Goal: Find specific page/section: Find specific page/section

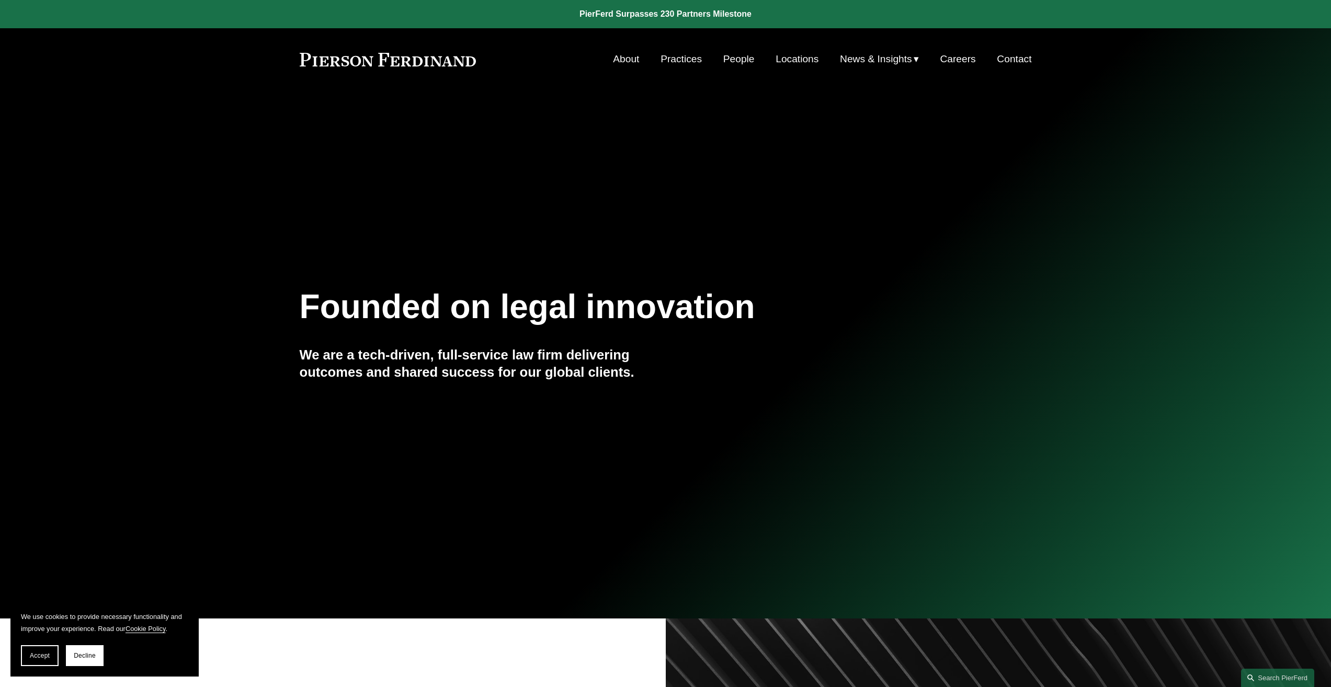
click at [803, 61] on link "Locations" at bounding box center [797, 59] width 43 height 20
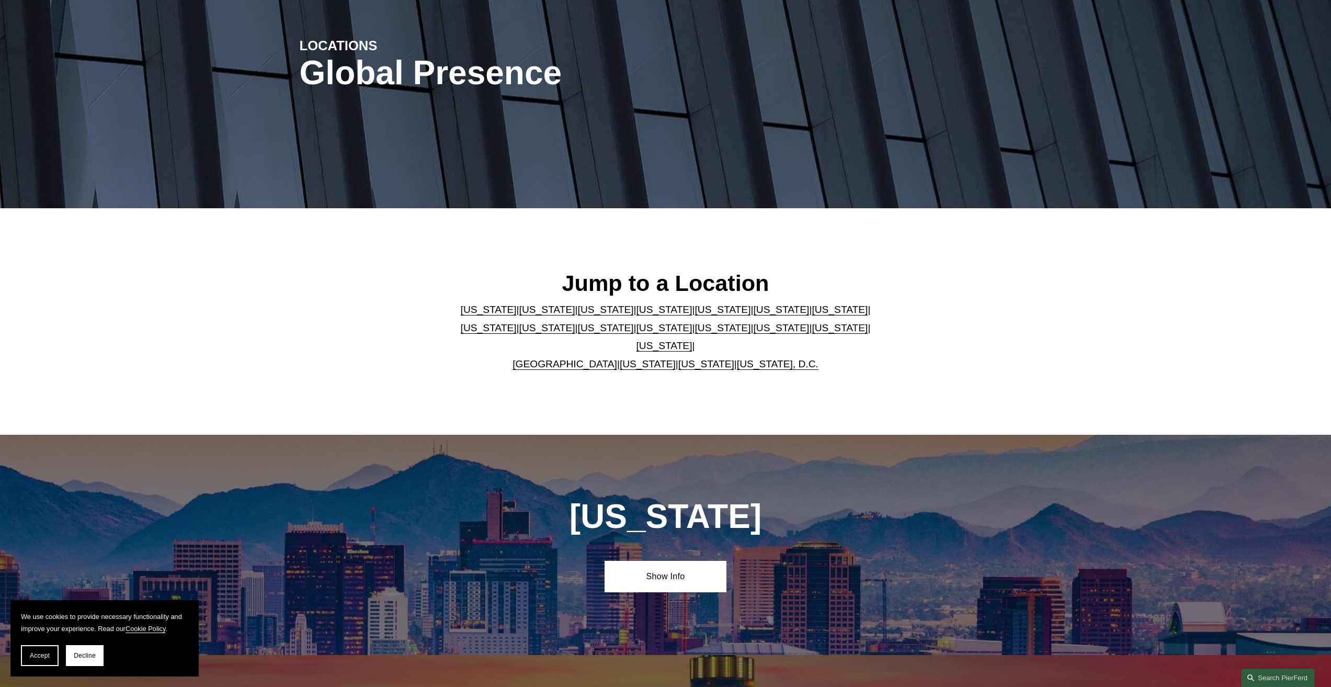
scroll to position [314, 0]
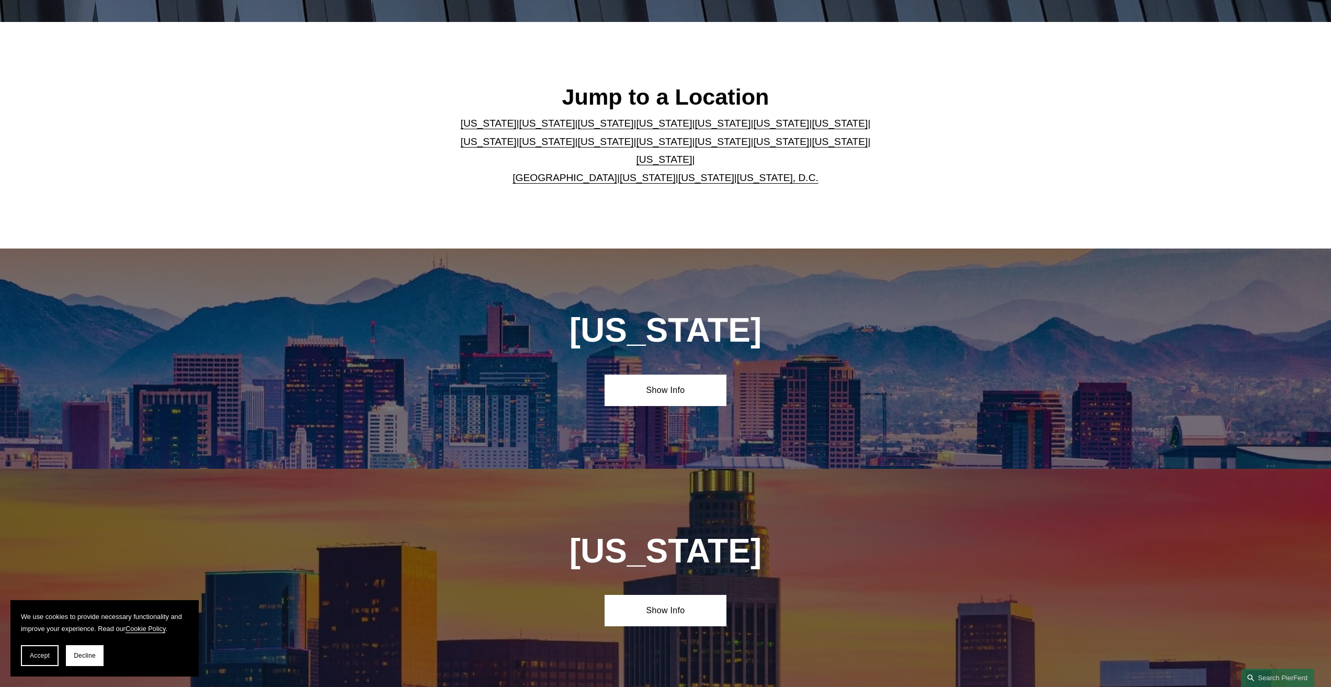
click at [695, 147] on link "[US_STATE]" at bounding box center [723, 141] width 56 height 11
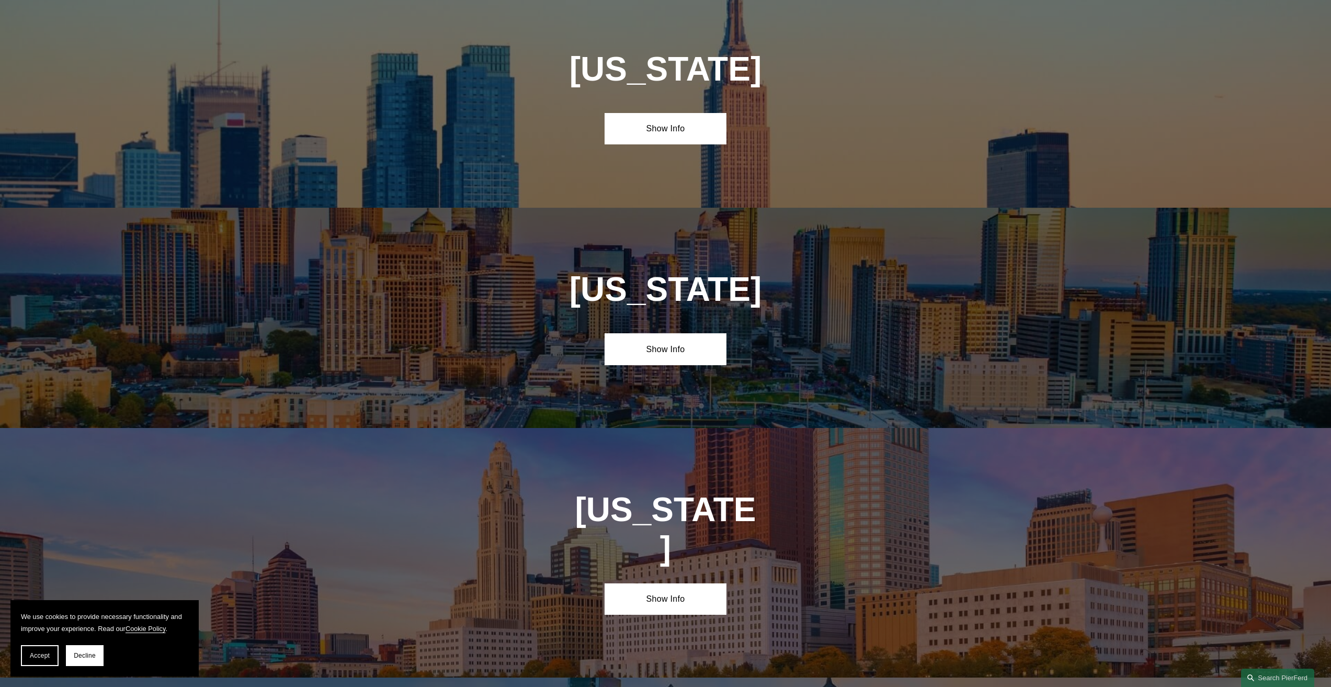
scroll to position [2987, 0]
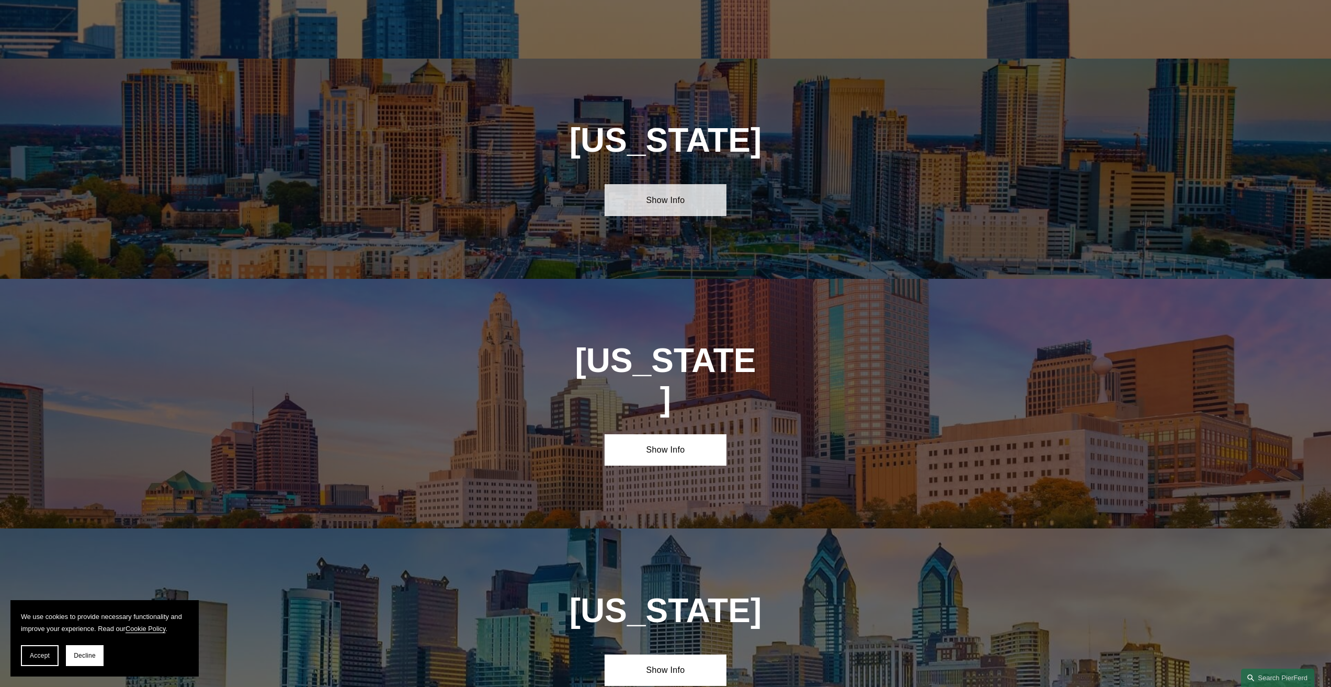
click at [670, 184] on link "Show Info" at bounding box center [666, 199] width 122 height 31
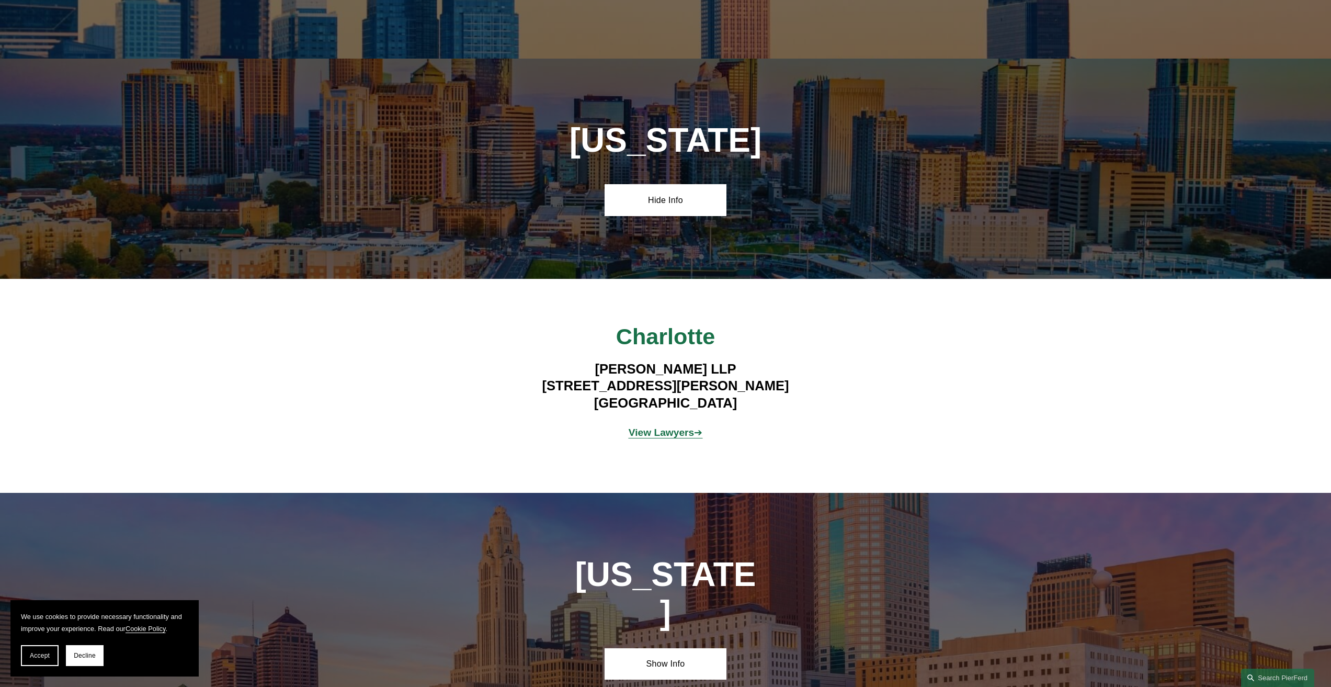
click at [662, 427] on strong "View Lawyers" at bounding box center [662, 432] width 66 height 11
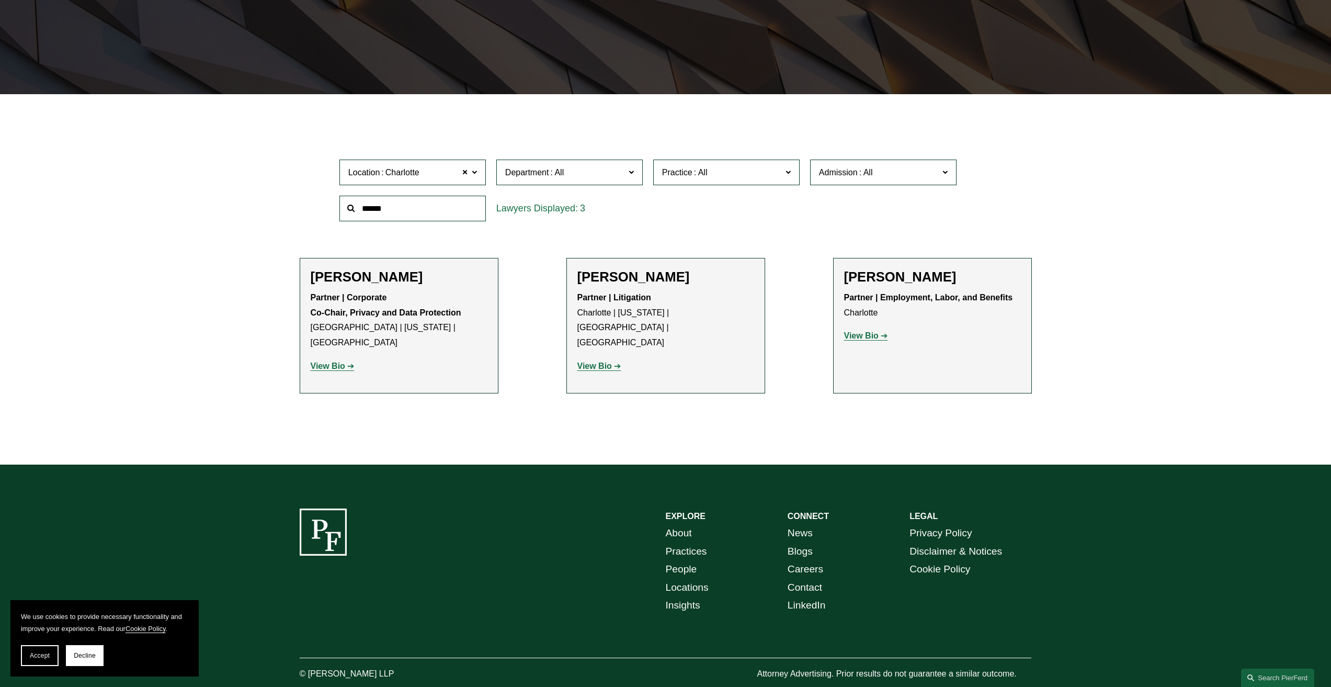
scroll to position [262, 0]
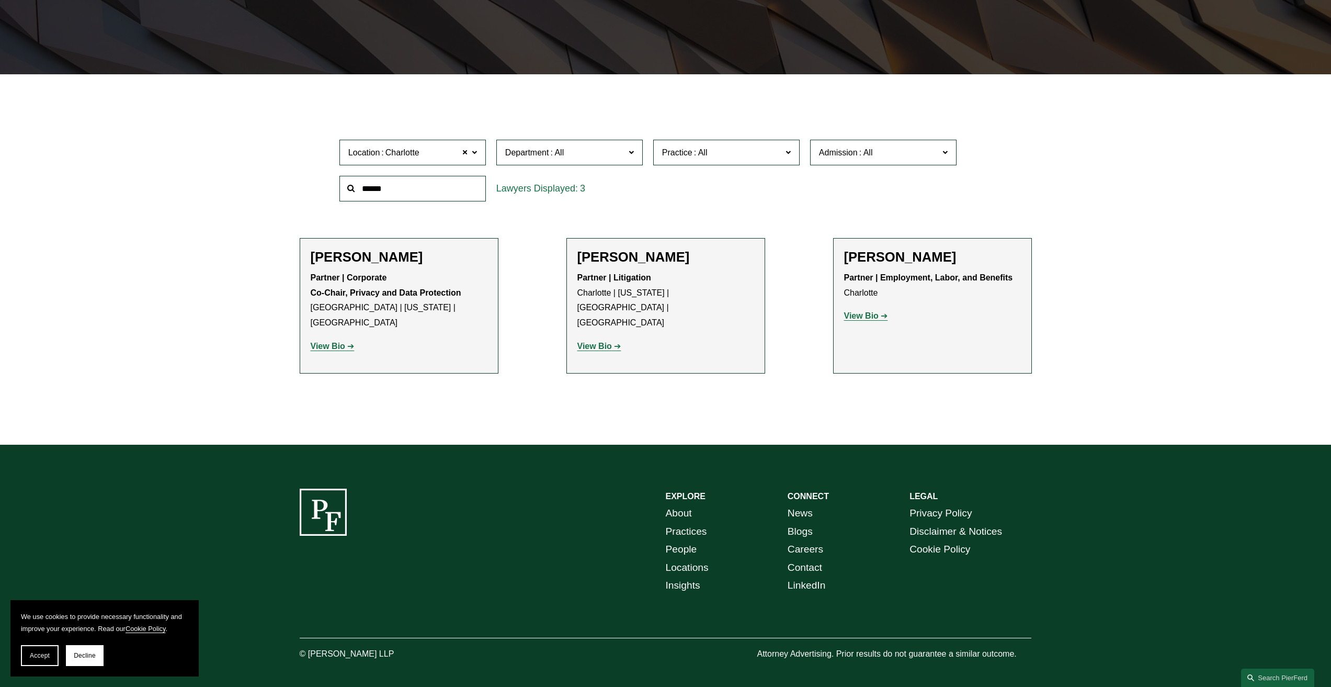
click at [875, 316] on strong "View Bio" at bounding box center [861, 315] width 35 height 9
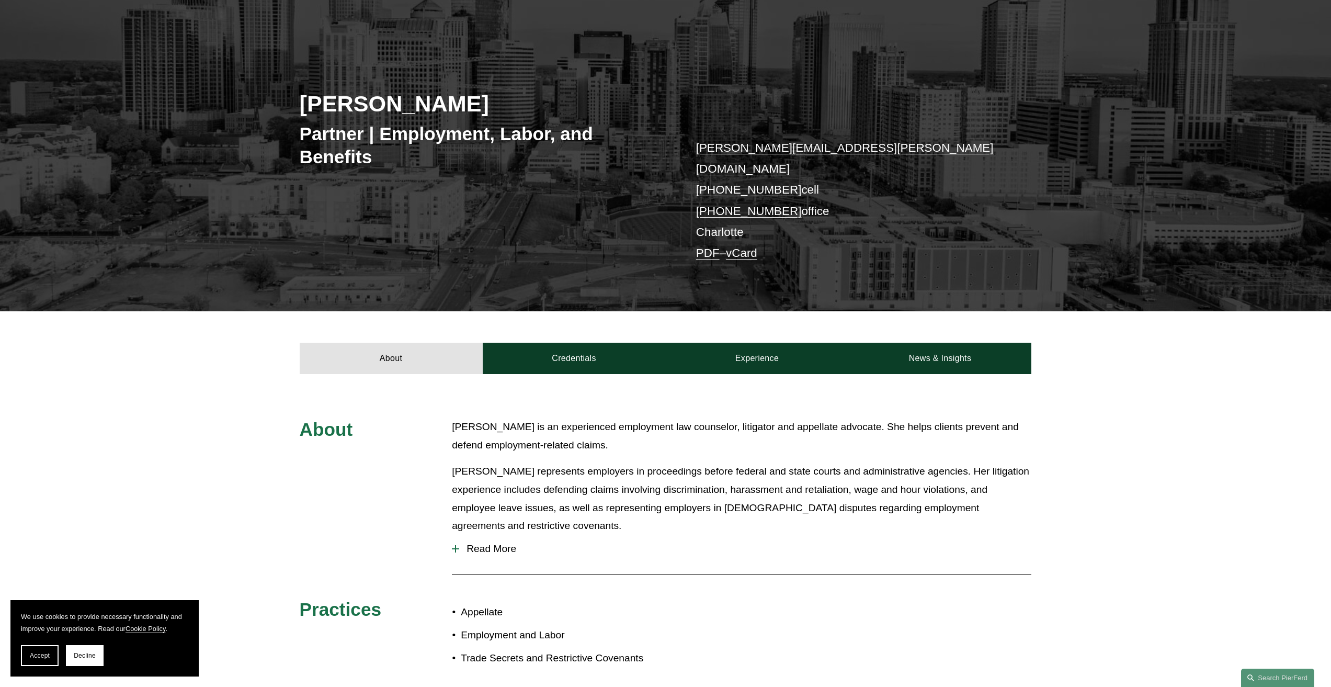
scroll to position [105, 0]
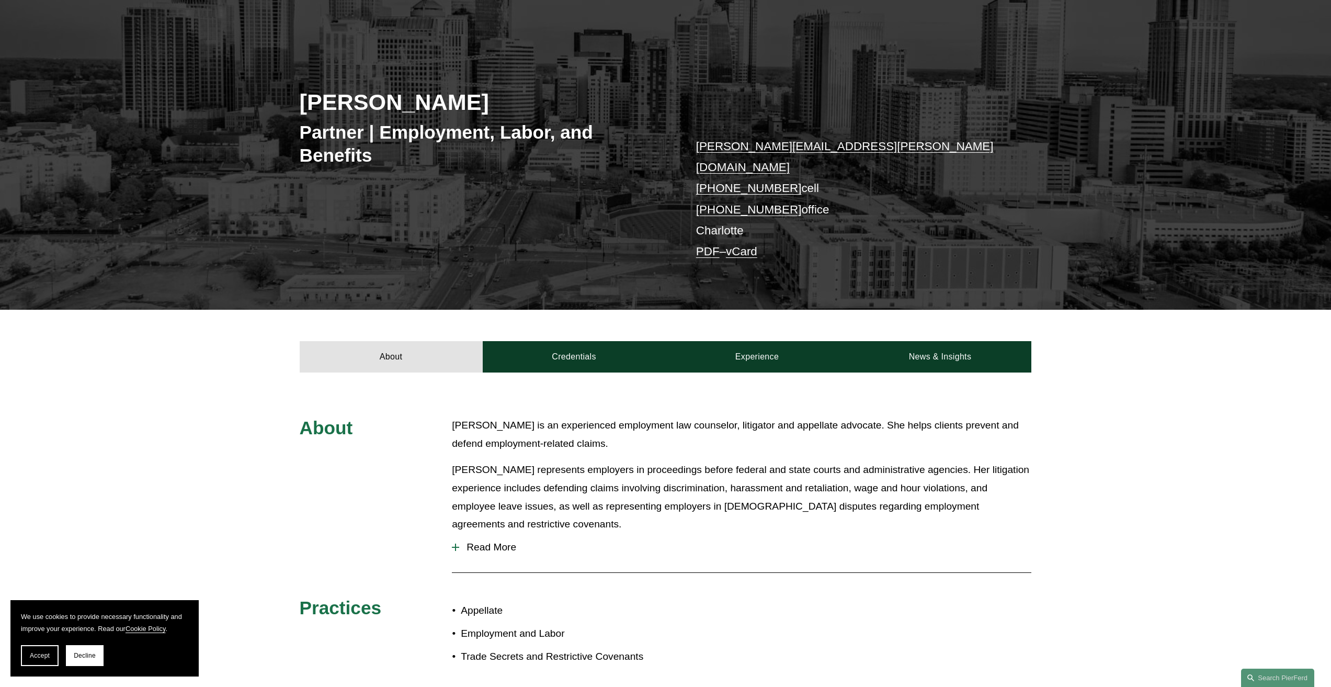
click at [457, 544] on div at bounding box center [455, 547] width 7 height 7
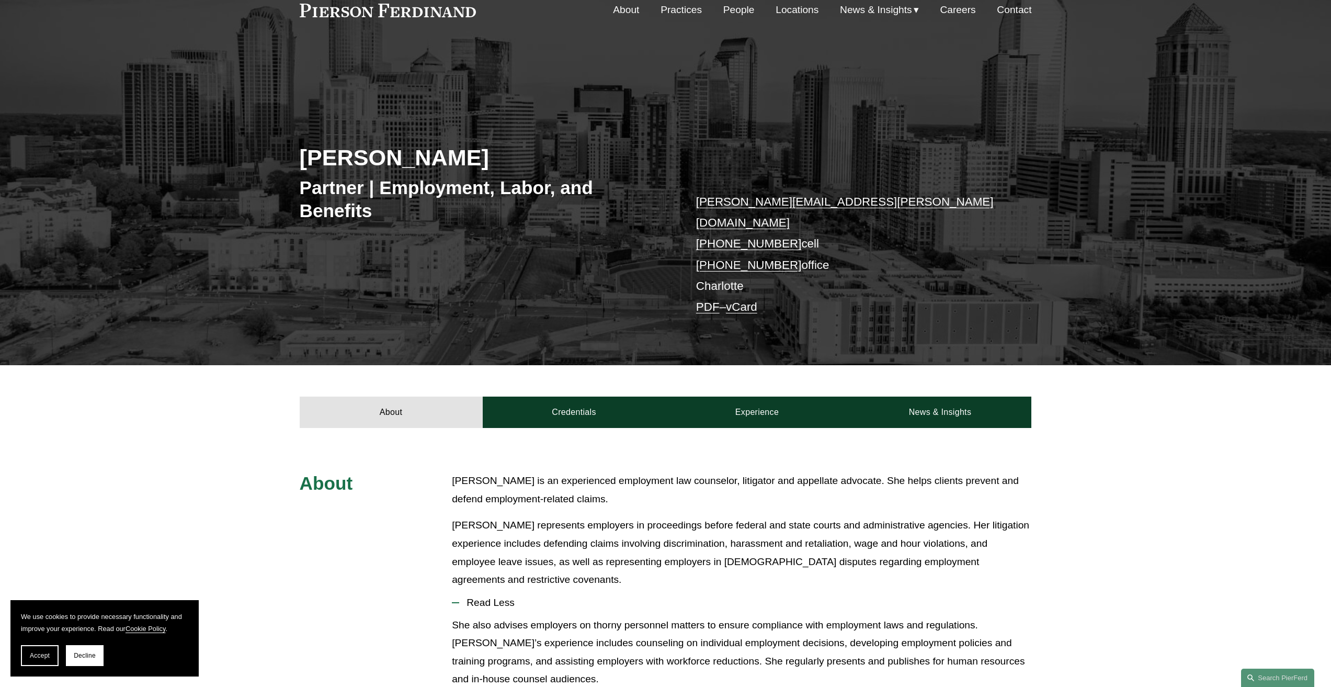
scroll to position [0, 0]
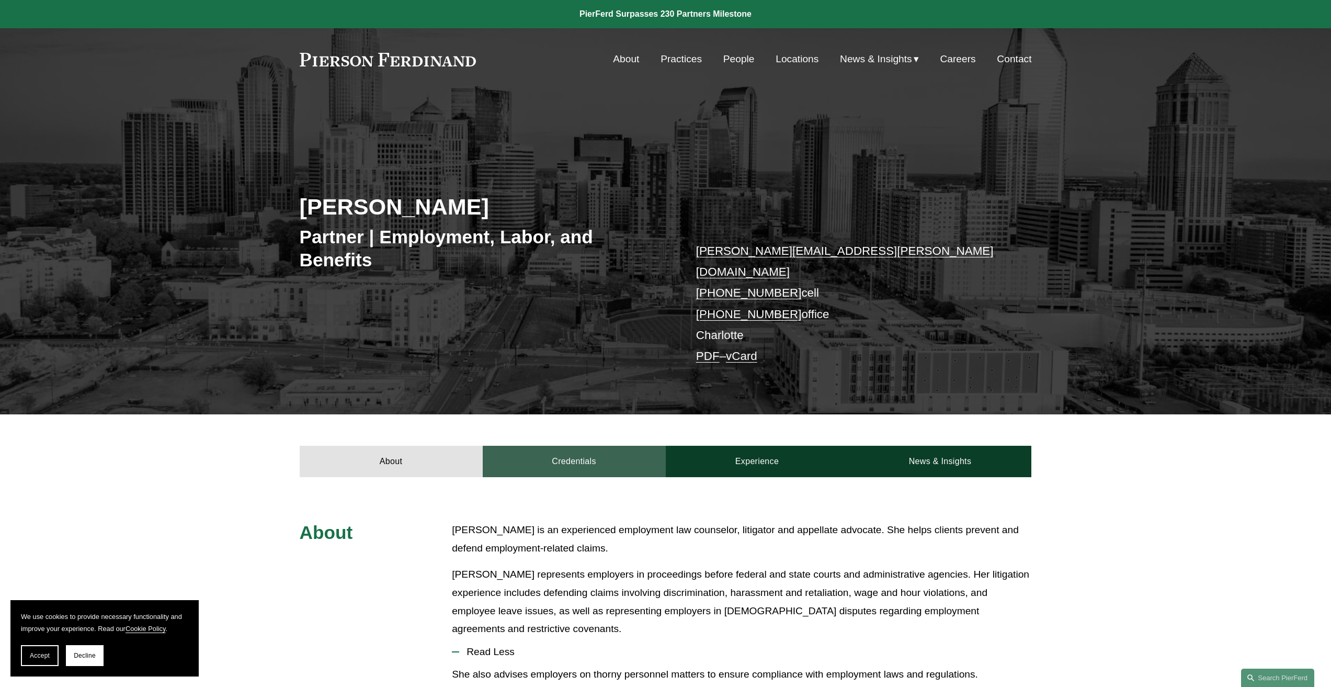
click at [570, 449] on link "Credentials" at bounding box center [574, 461] width 183 height 31
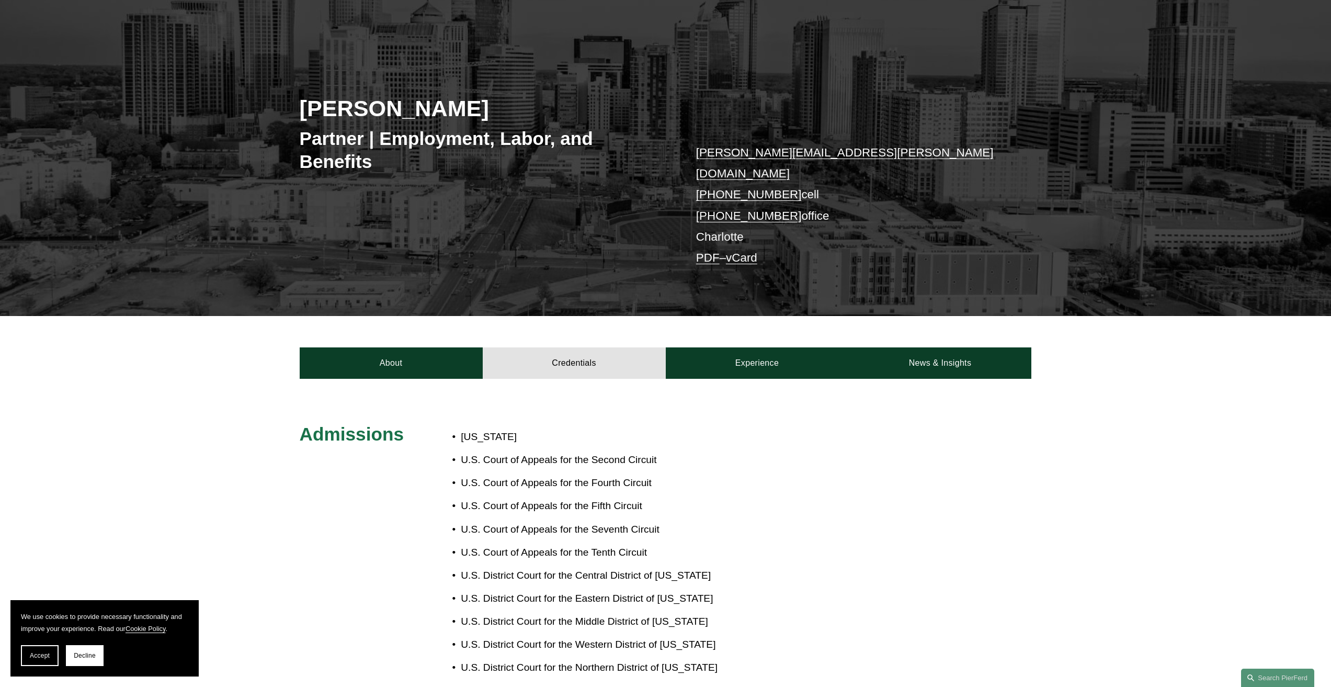
scroll to position [52, 0]
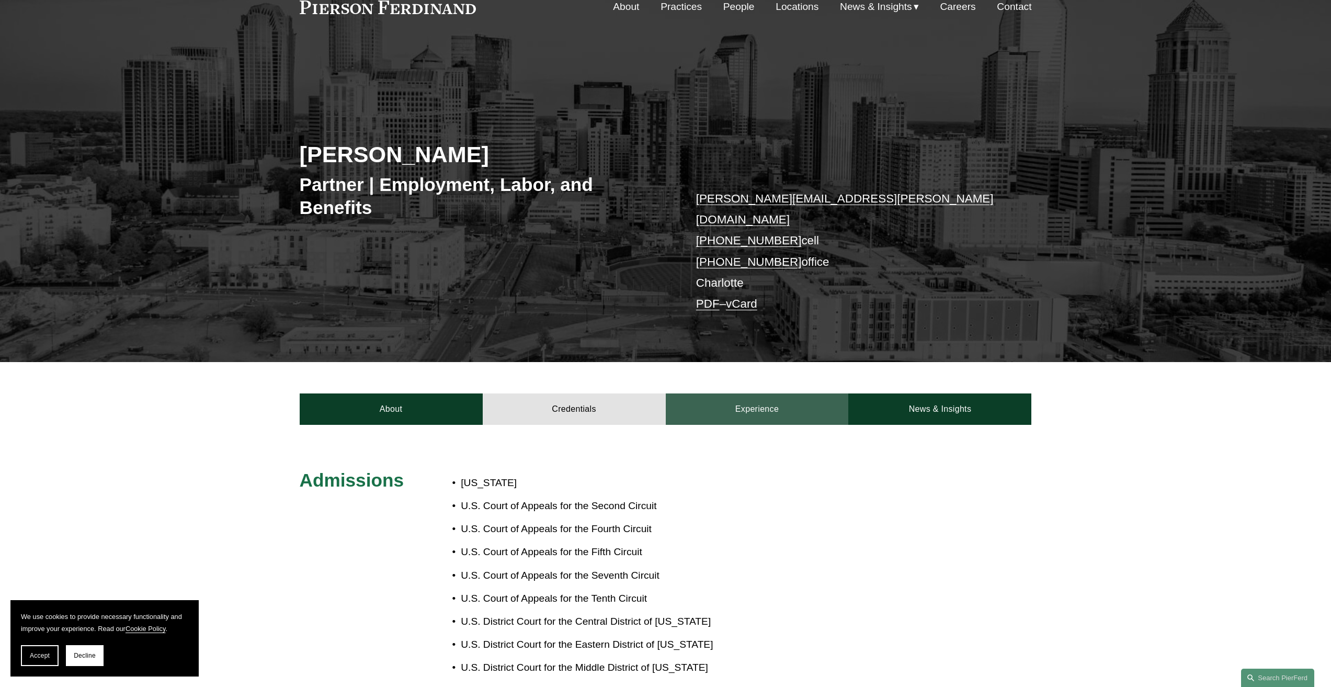
click at [771, 393] on link "Experience" at bounding box center [757, 408] width 183 height 31
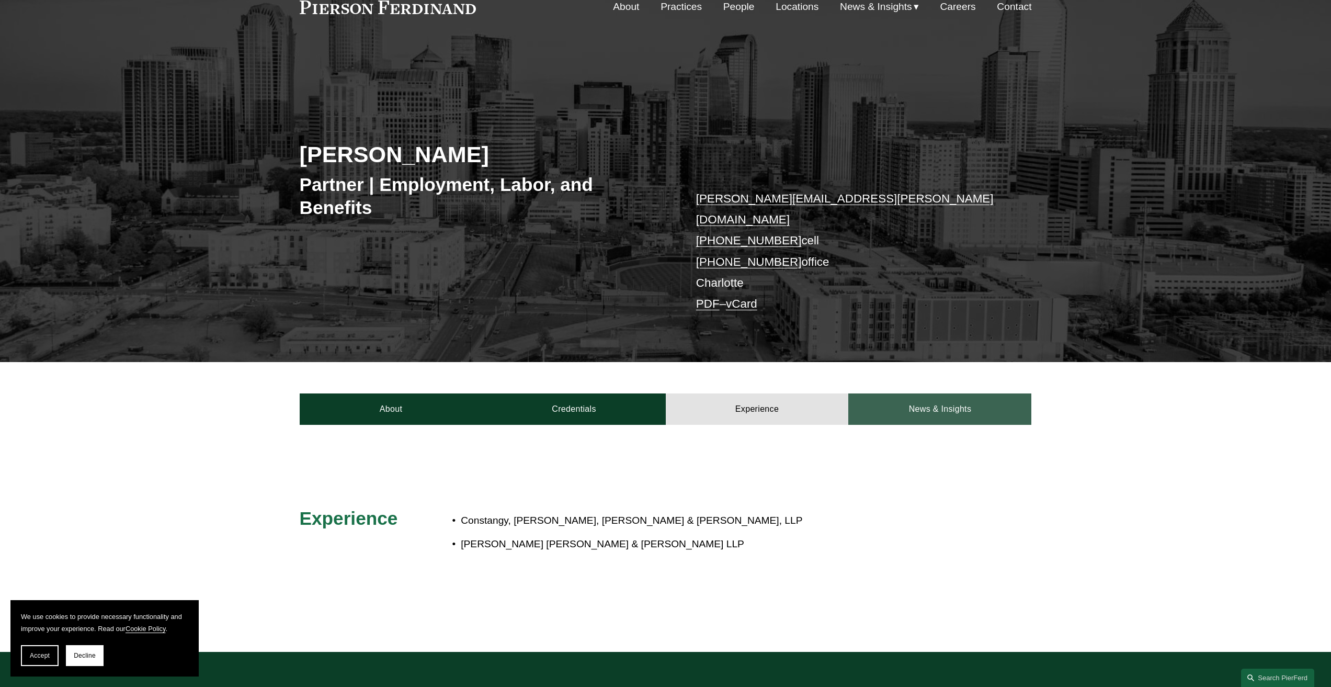
click at [909, 393] on link "News & Insights" at bounding box center [940, 408] width 183 height 31
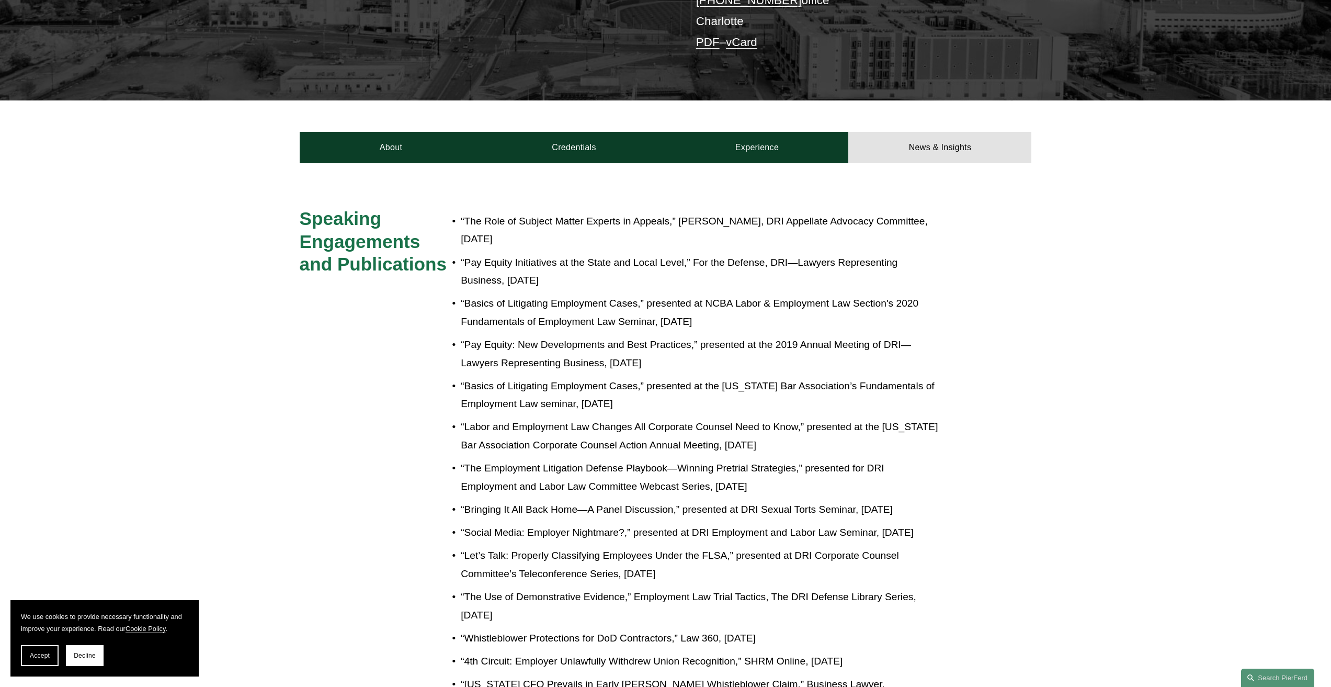
scroll to position [0, 0]
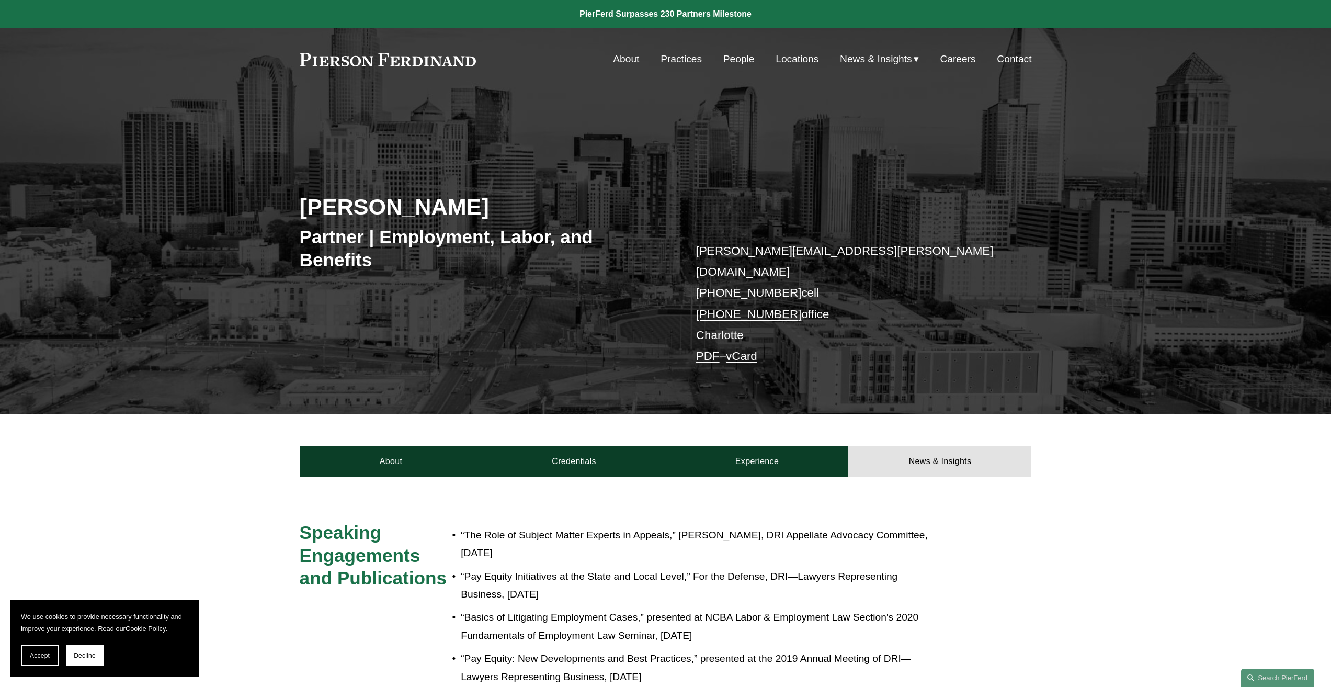
click at [731, 62] on link "People" at bounding box center [738, 59] width 31 height 20
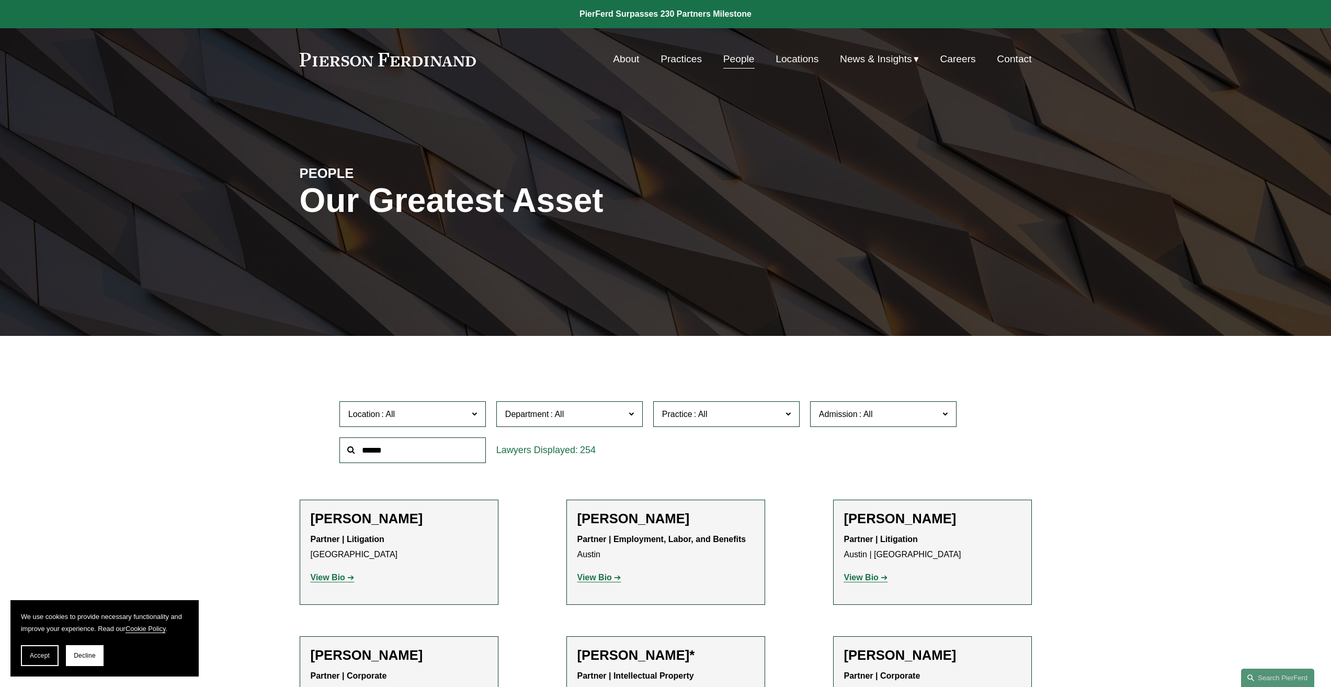
click at [627, 59] on link "About" at bounding box center [626, 59] width 26 height 20
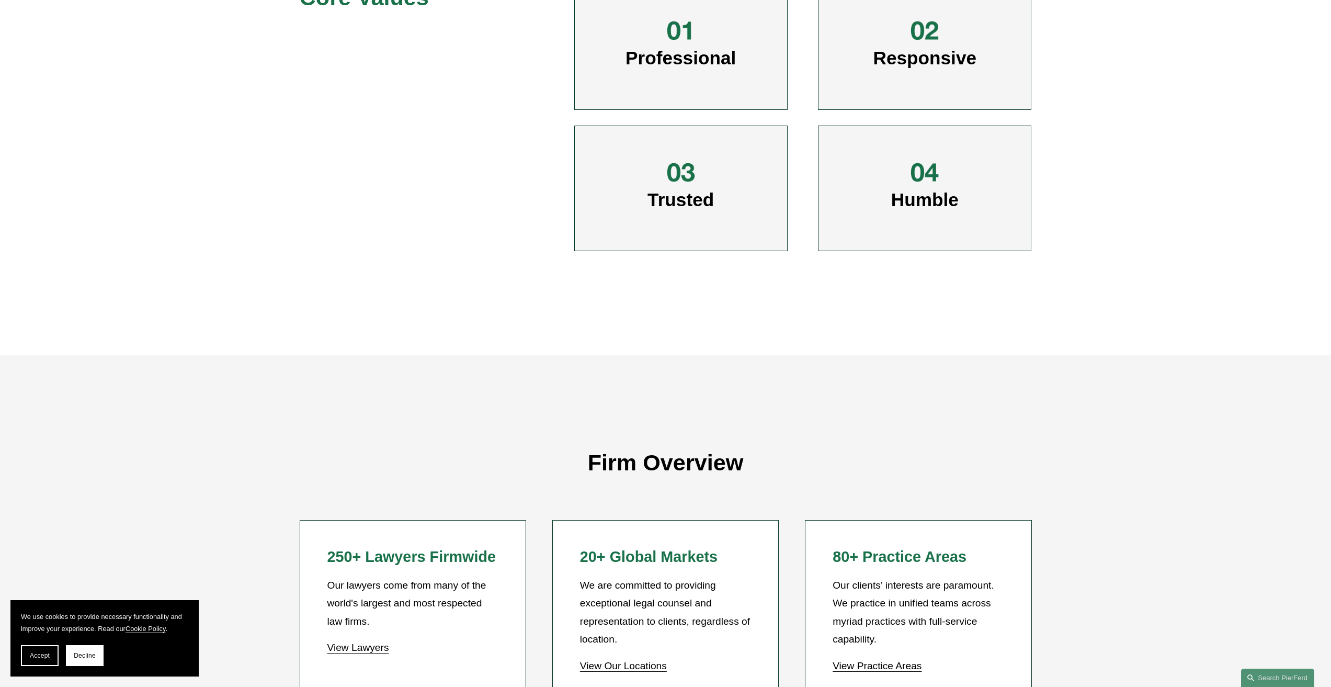
scroll to position [732, 0]
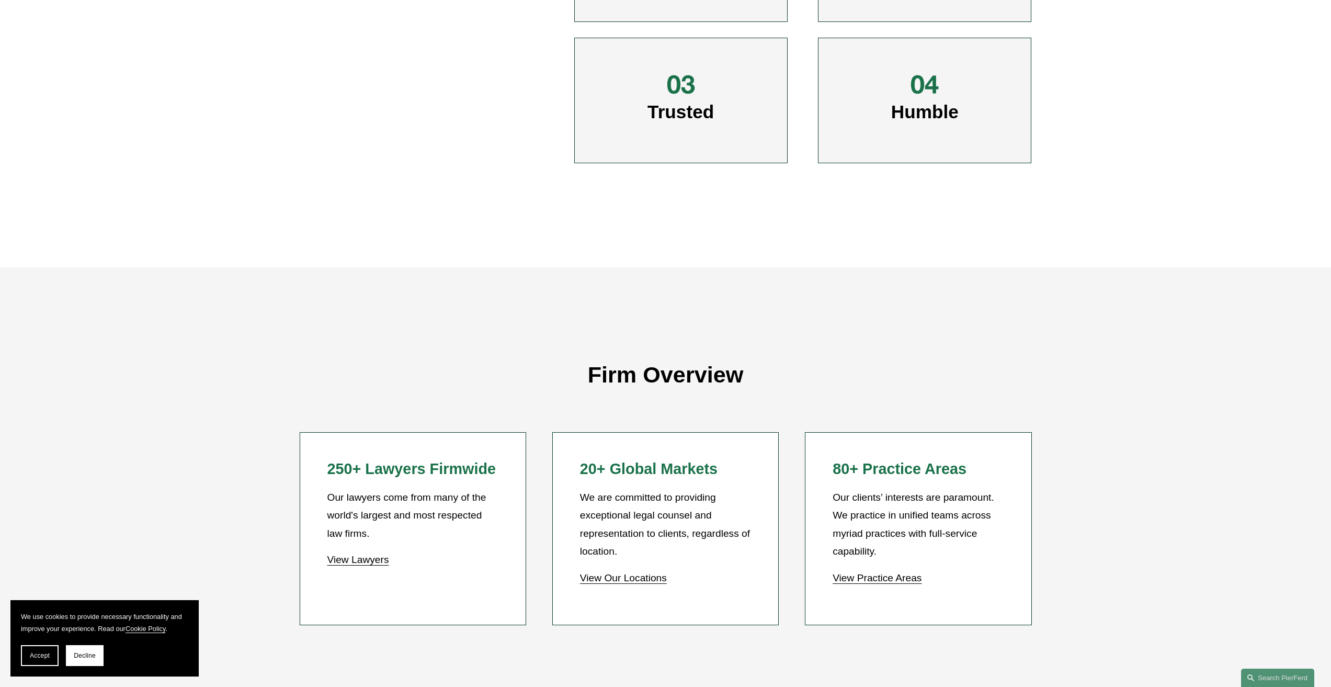
click at [639, 580] on link "View Our Locations" at bounding box center [623, 577] width 87 height 11
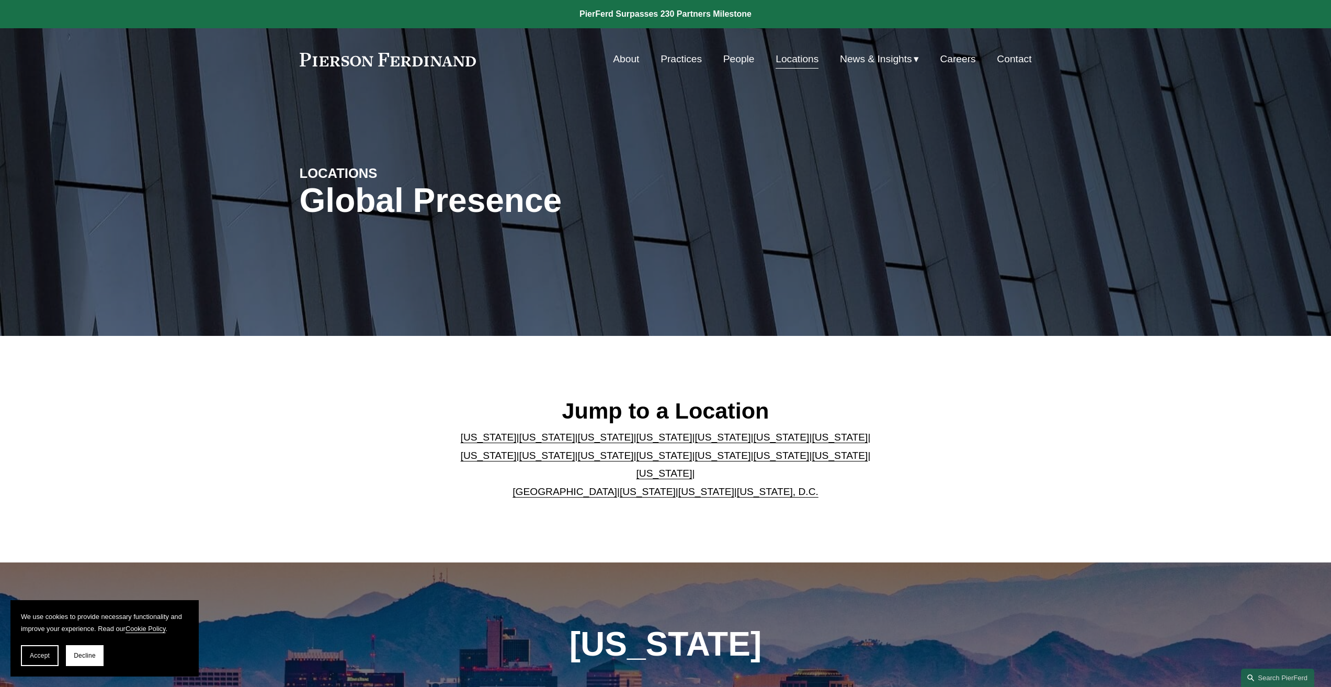
click at [571, 486] on link "United Kingdom" at bounding box center [565, 491] width 105 height 11
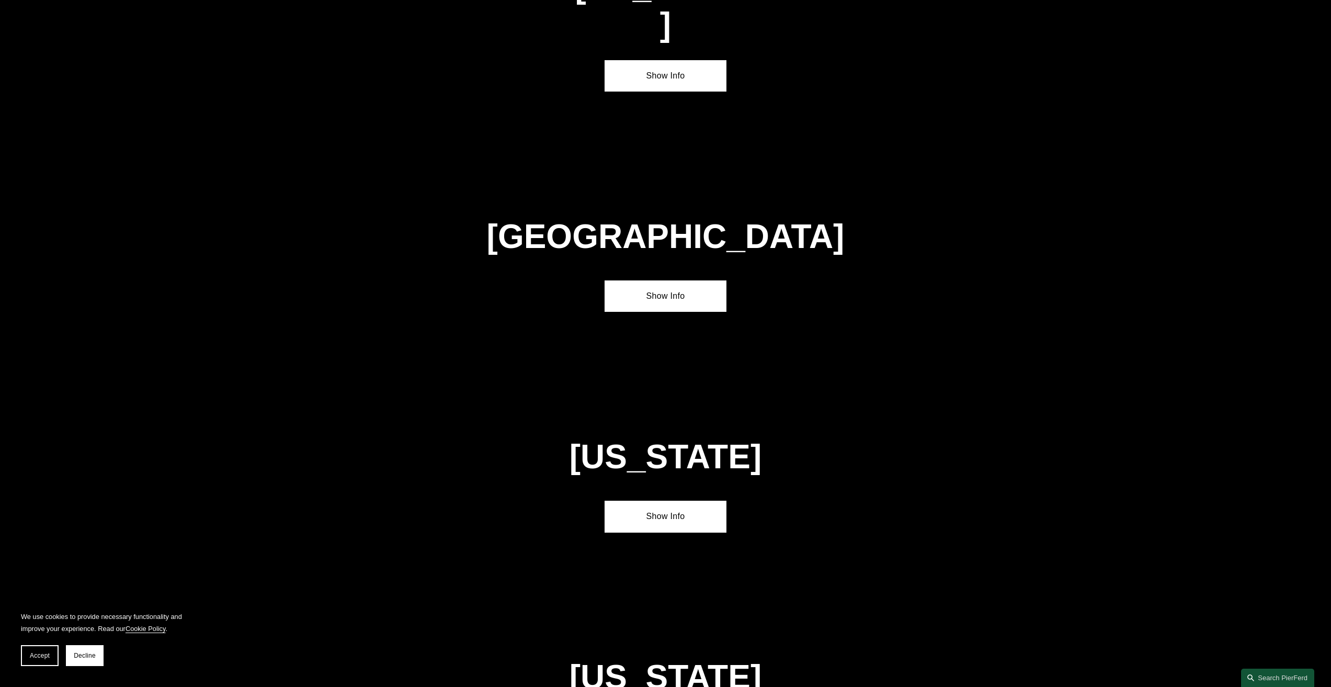
scroll to position [3869, 0]
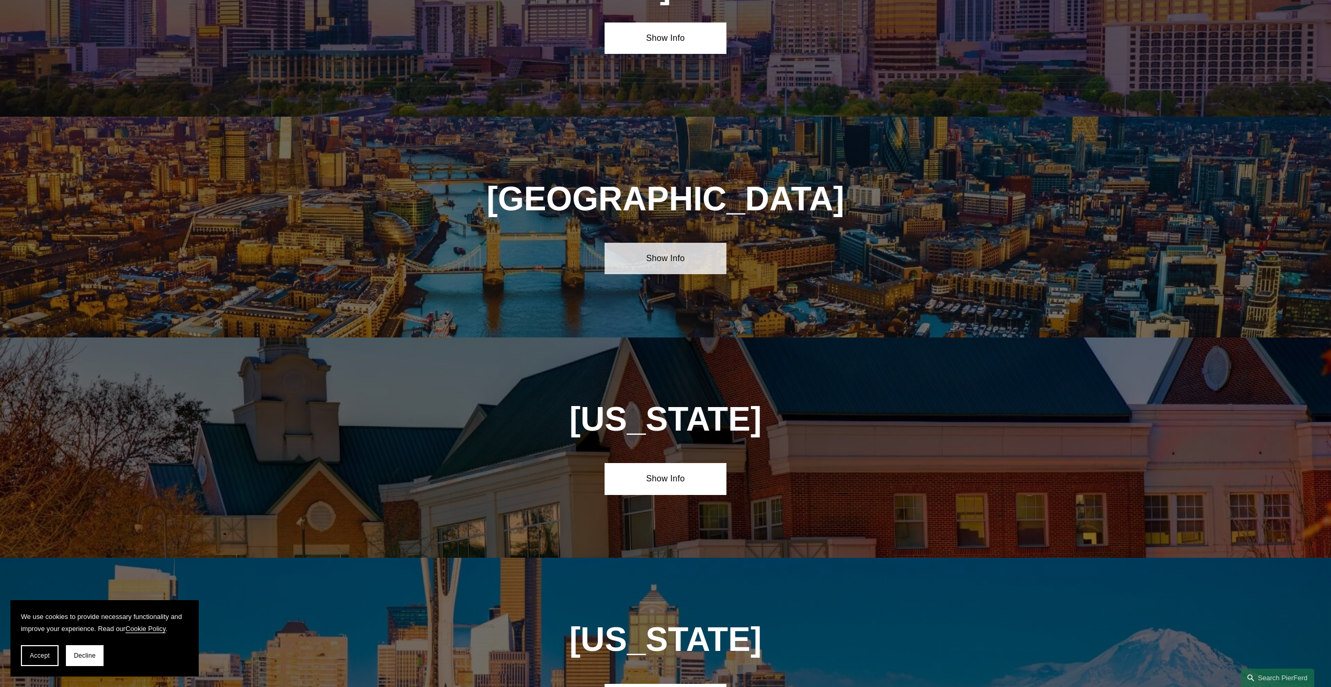
click at [715, 243] on link "Show Info" at bounding box center [666, 258] width 122 height 31
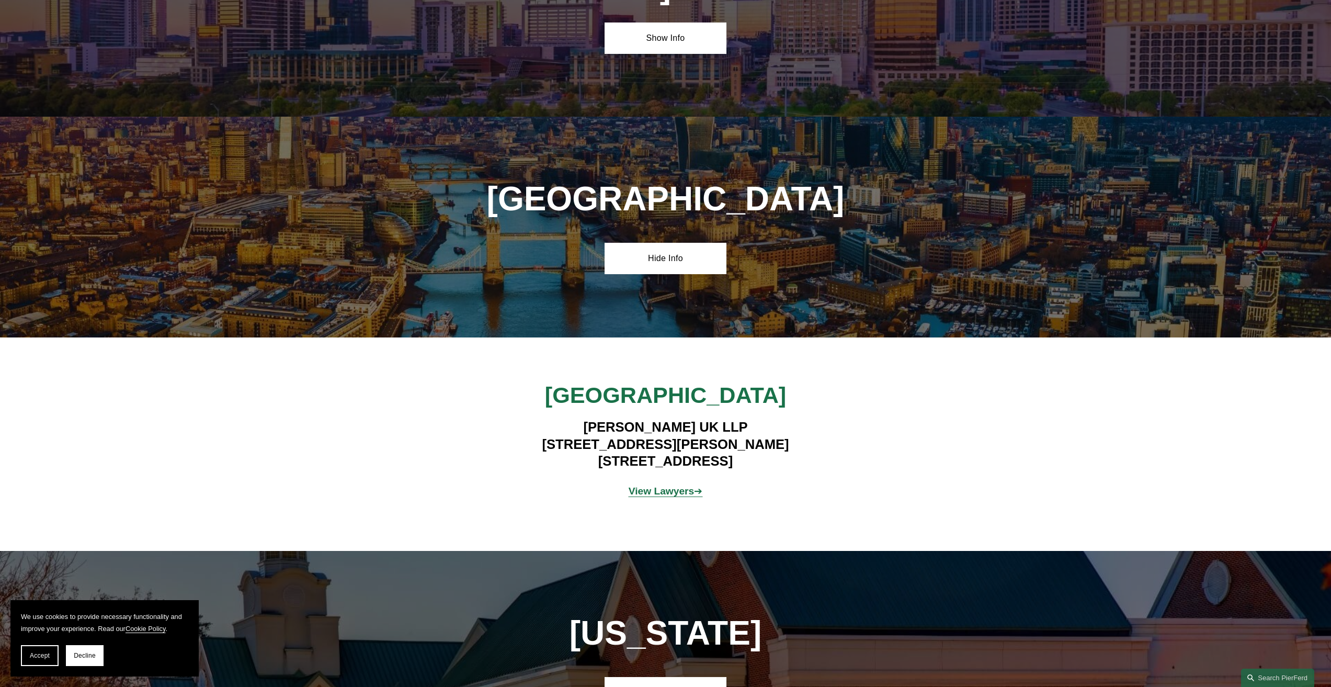
click at [685, 485] on strong "View Lawyers" at bounding box center [662, 490] width 66 height 11
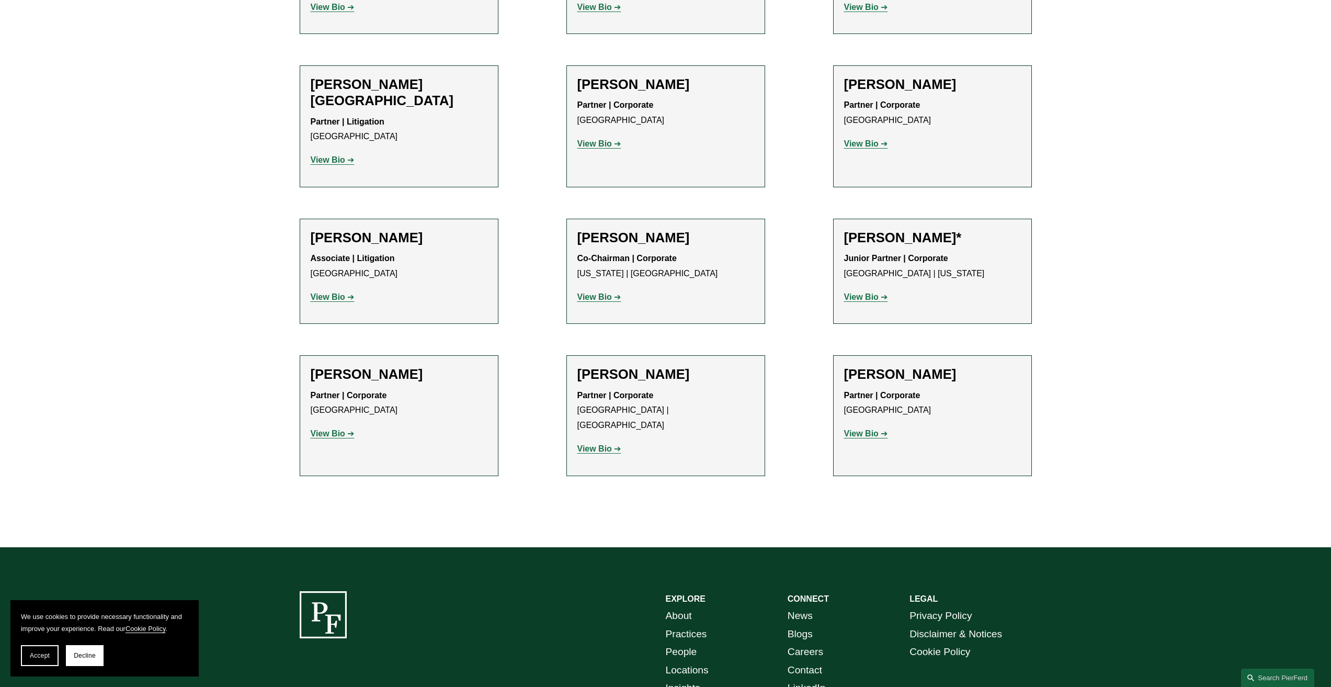
scroll to position [966, 0]
